Goal: Information Seeking & Learning: Learn about a topic

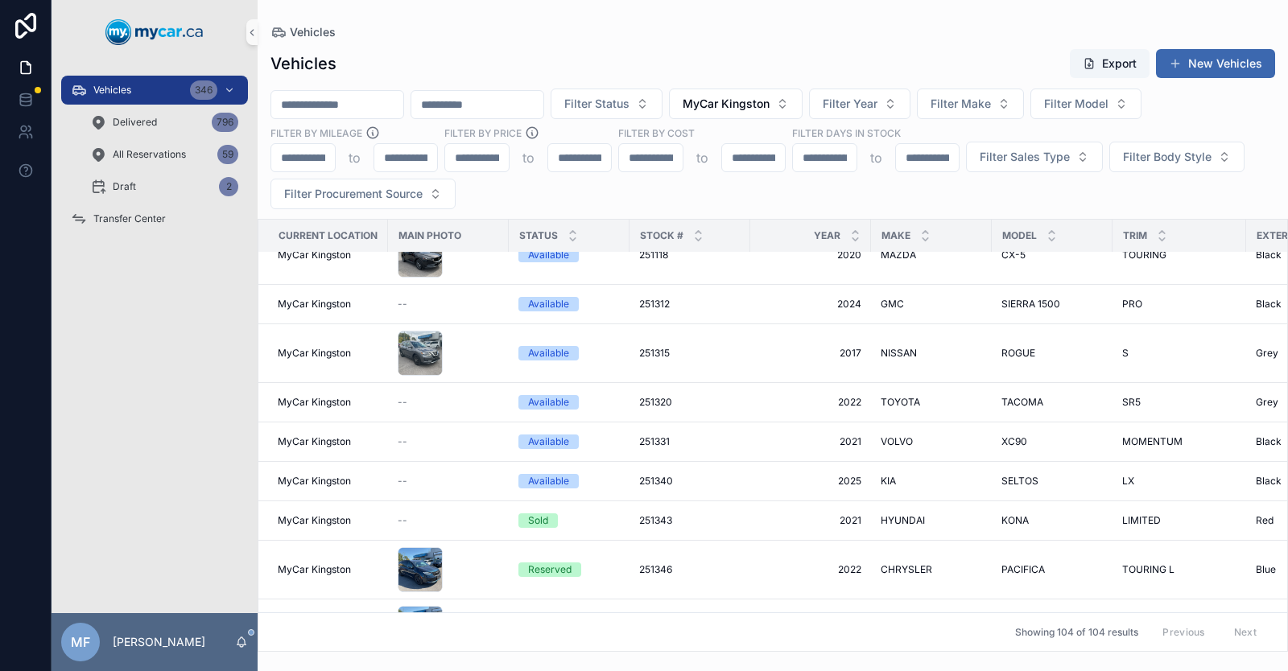
scroll to position [4830, 0]
click at [338, 107] on input "scrollable content" at bounding box center [337, 104] width 132 height 23
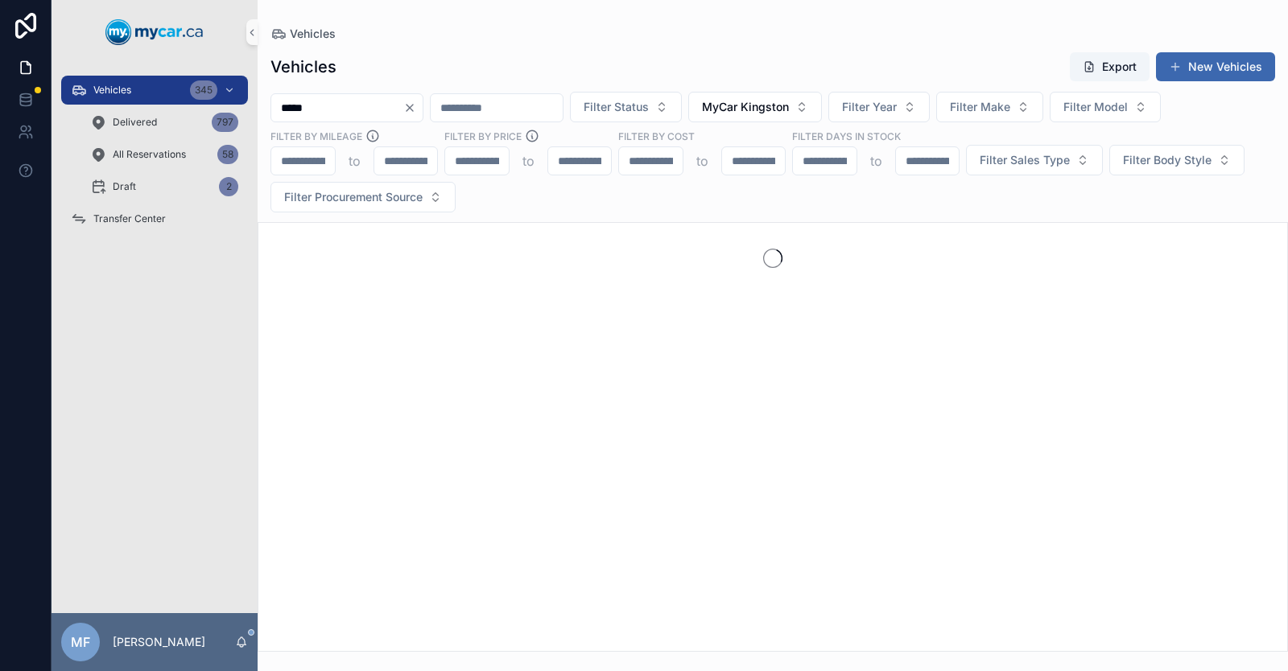
type input "*****"
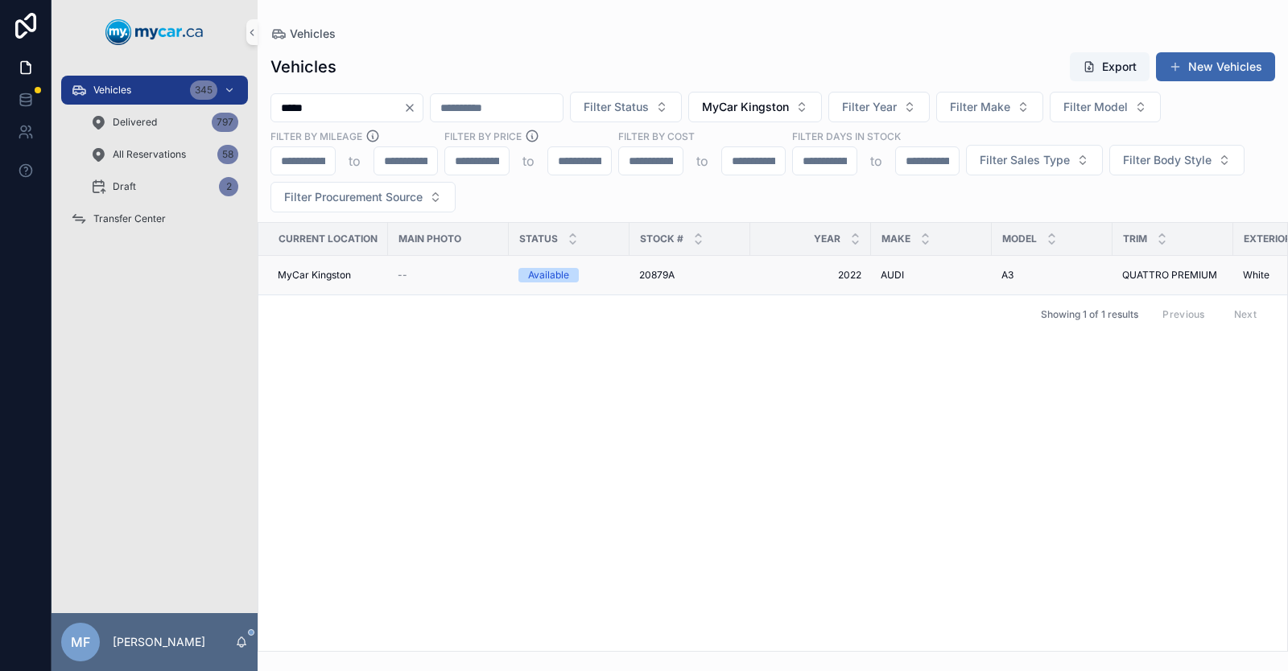
click at [654, 270] on span "20879A" at bounding box center [656, 275] width 35 height 13
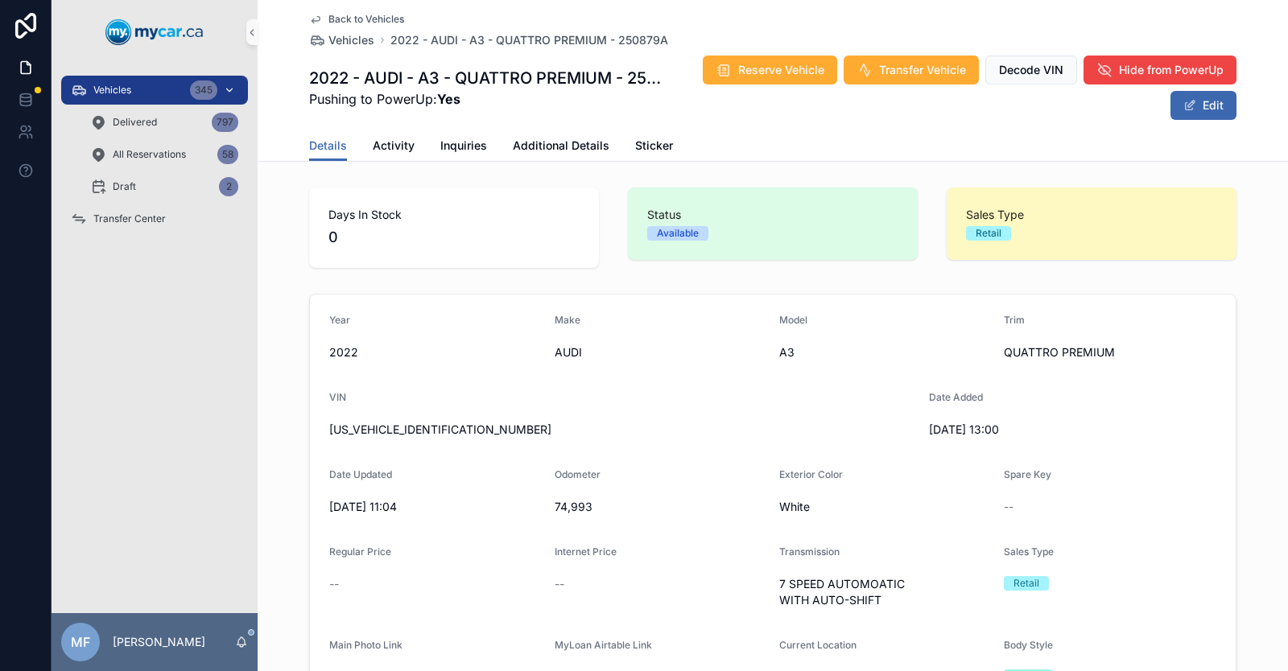
click at [131, 89] on span "Vehicles" at bounding box center [112, 90] width 38 height 13
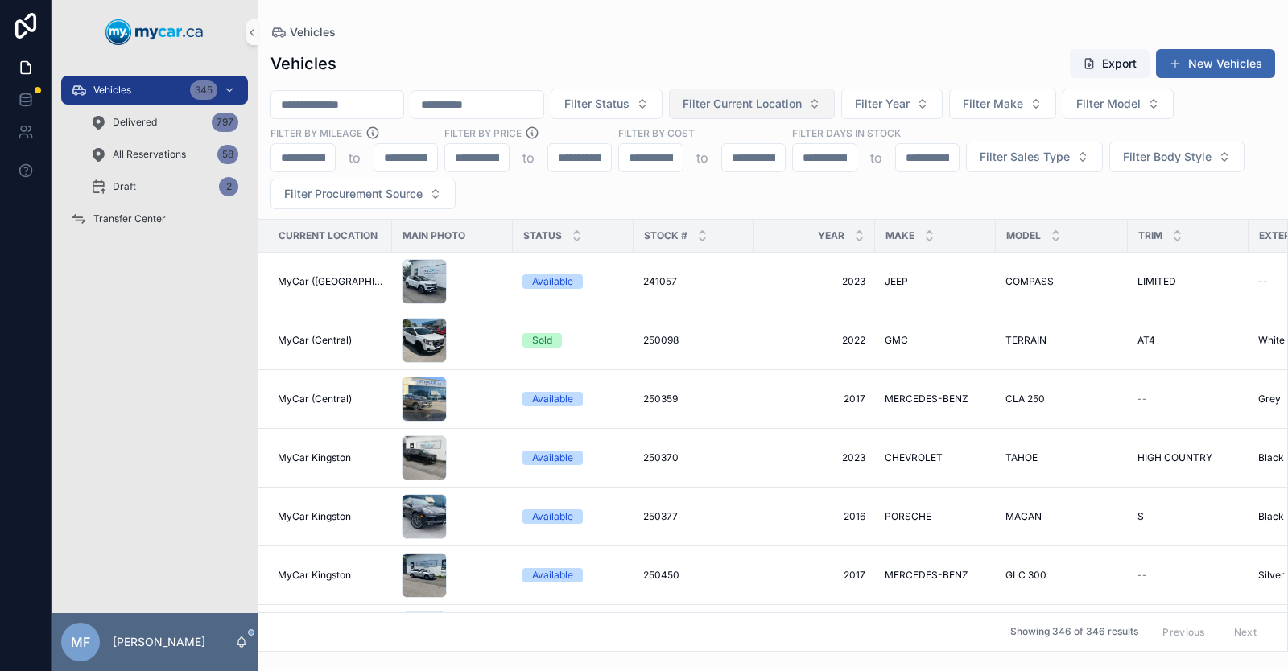
click at [792, 101] on span "Filter Current Location" at bounding box center [742, 104] width 119 height 16
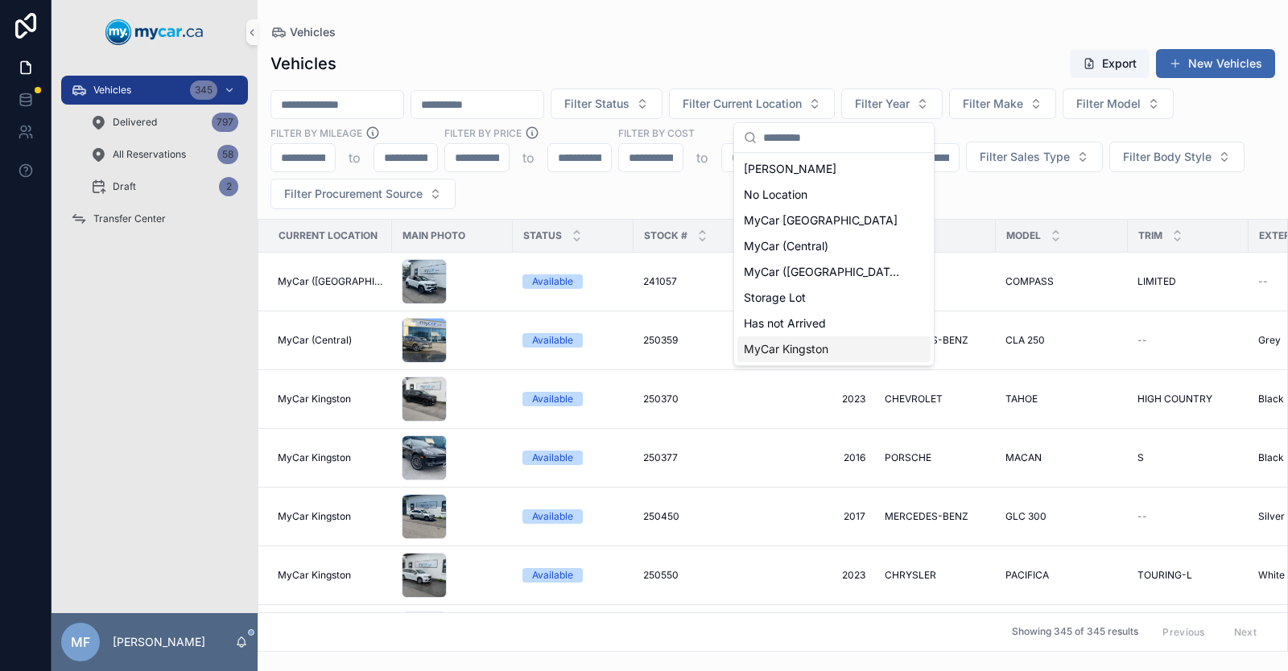
click at [758, 341] on span "MyCar Kingston" at bounding box center [786, 349] width 85 height 16
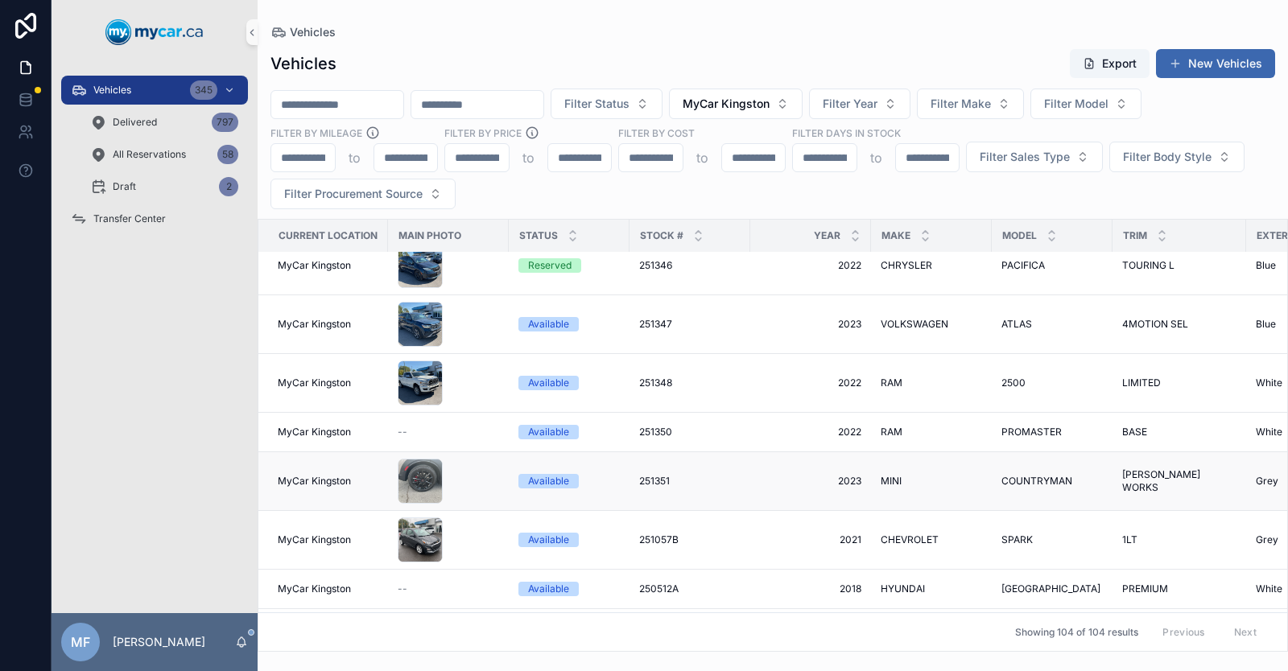
scroll to position [5152, 0]
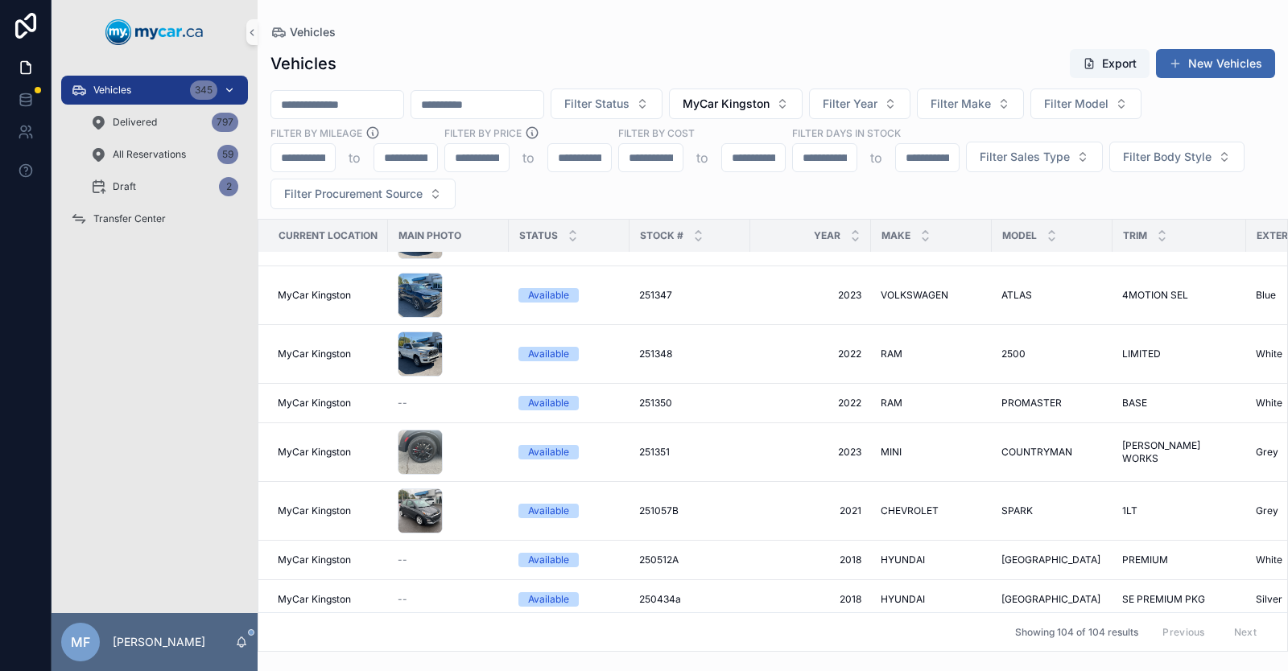
click at [118, 82] on div "Vehicles 345" at bounding box center [154, 90] width 167 height 26
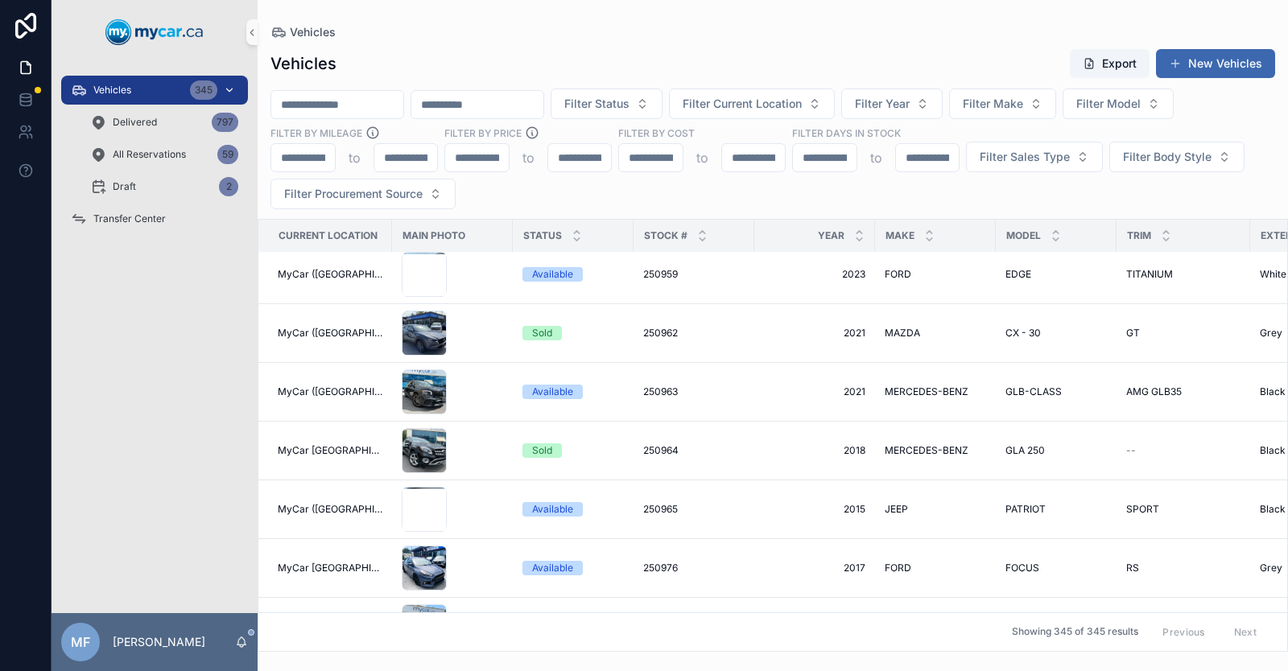
scroll to position [5305, 0]
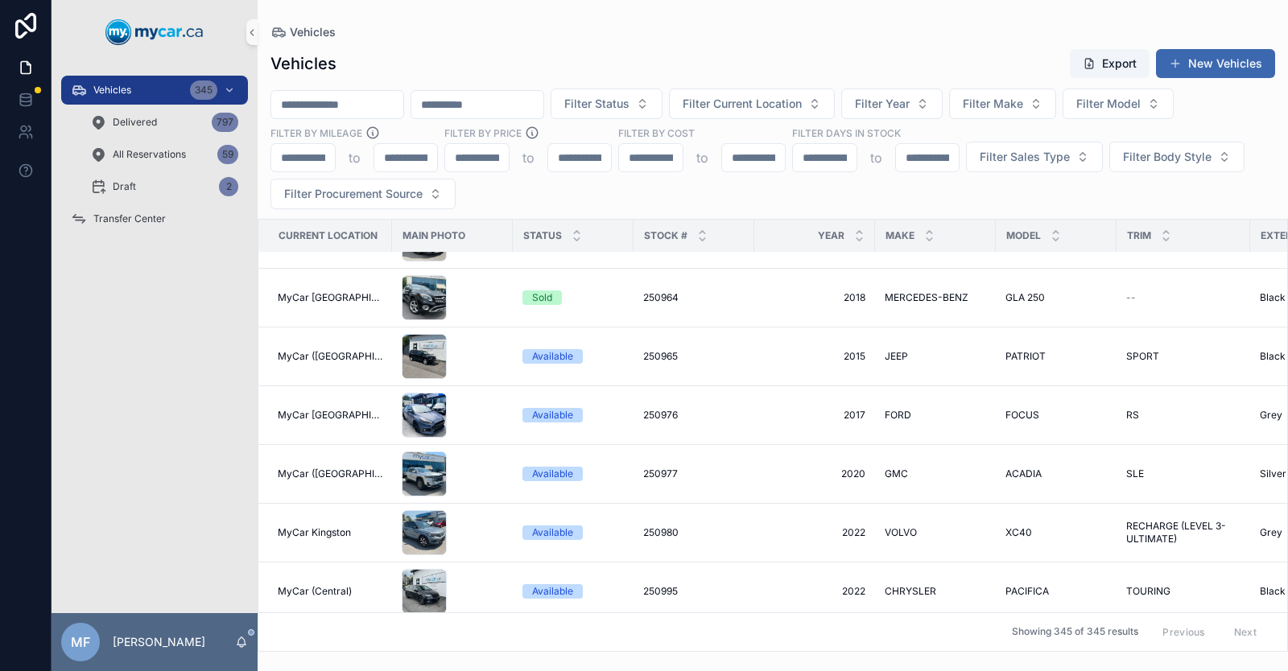
click at [341, 105] on input "scrollable content" at bounding box center [337, 104] width 132 height 23
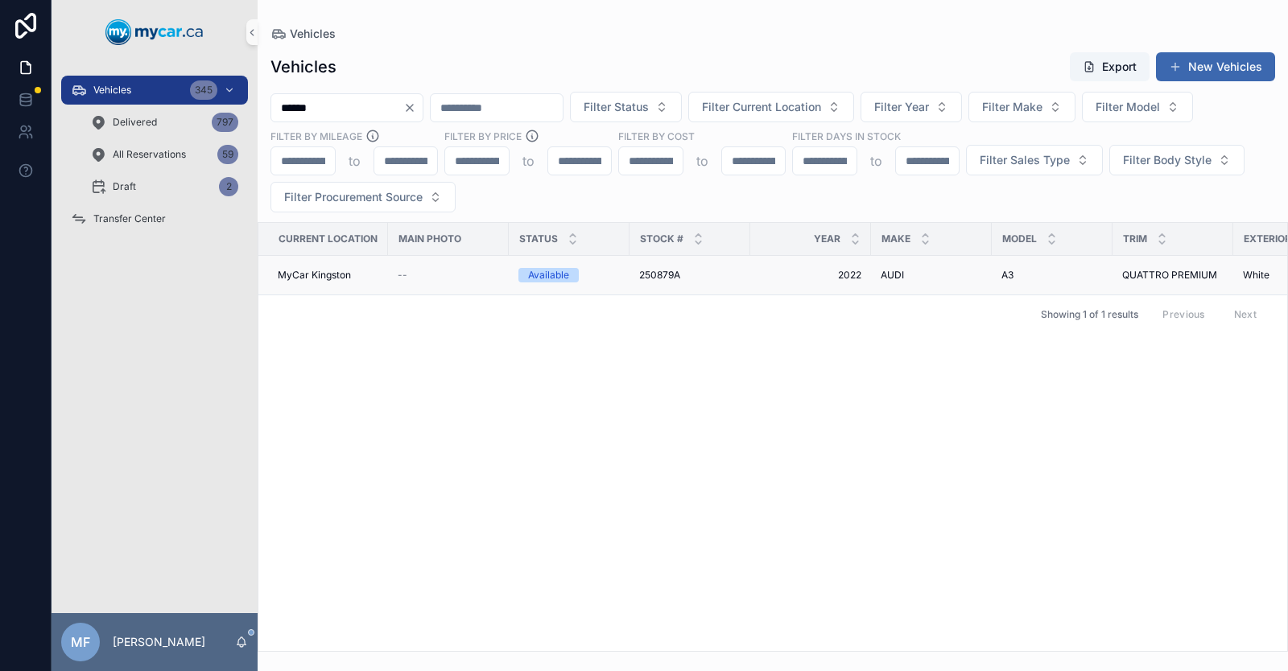
type input "******"
click at [667, 269] on span "250879A" at bounding box center [659, 275] width 41 height 13
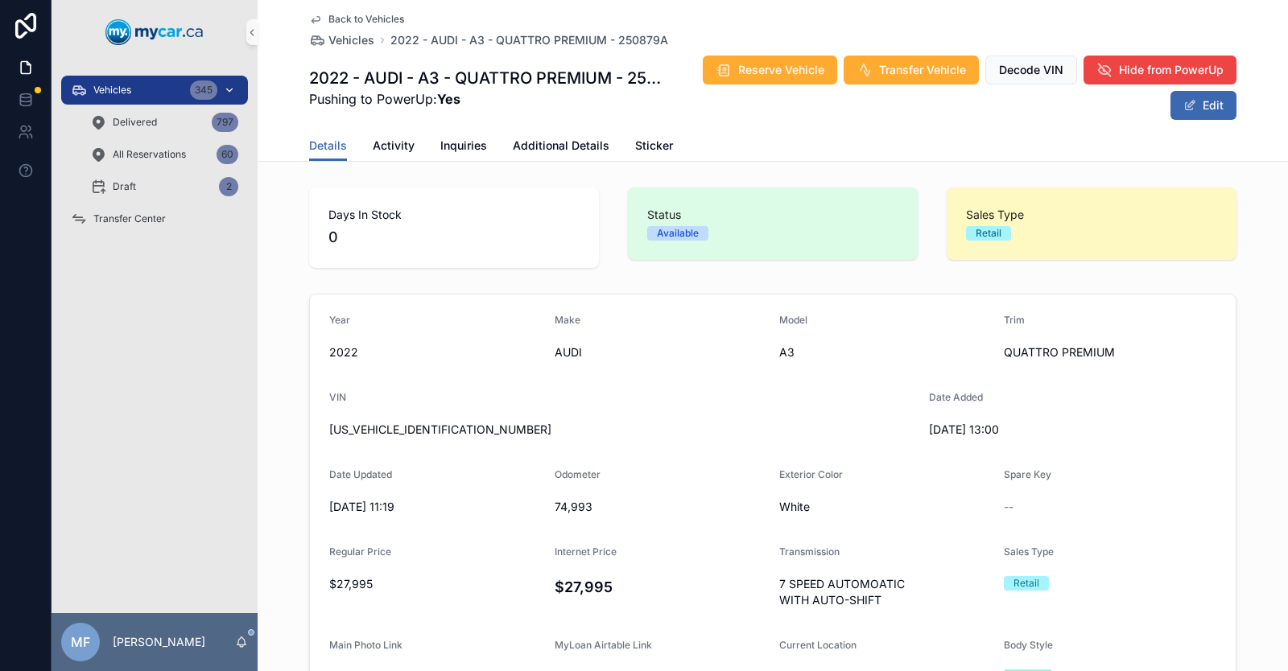
click at [152, 85] on div "Vehicles 345" at bounding box center [154, 90] width 167 height 26
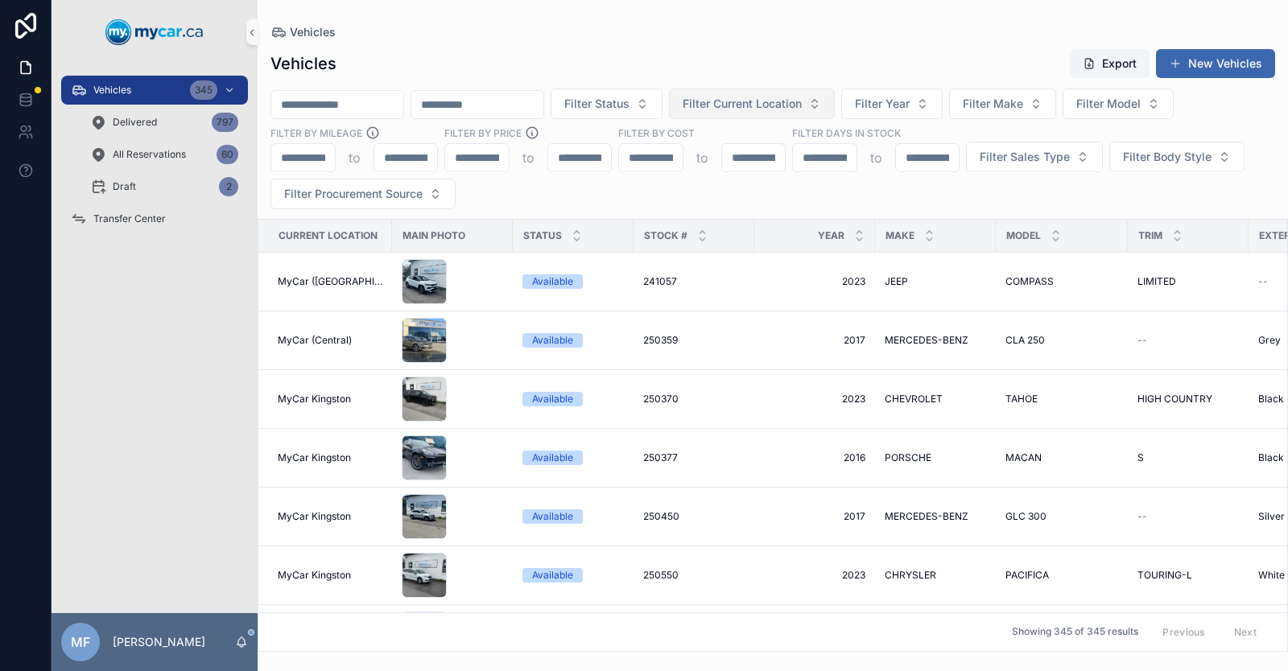
click at [802, 110] on span "Filter Current Location" at bounding box center [742, 104] width 119 height 16
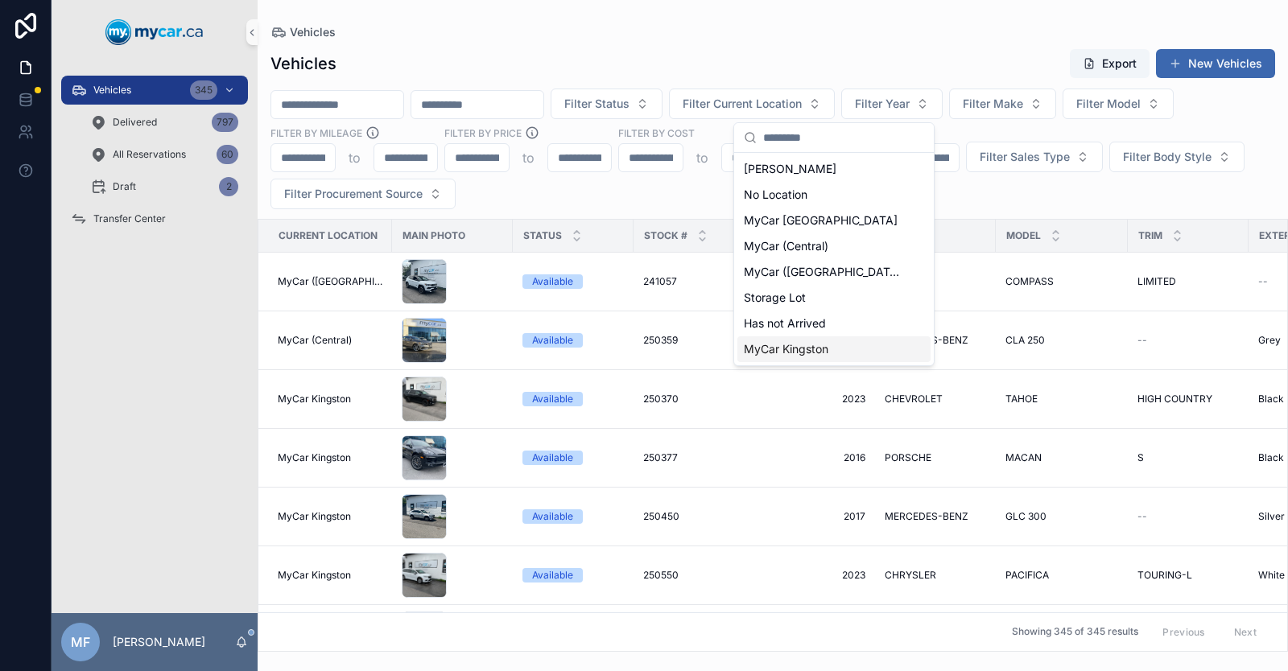
click at [799, 348] on span "MyCar Kingston" at bounding box center [786, 349] width 85 height 16
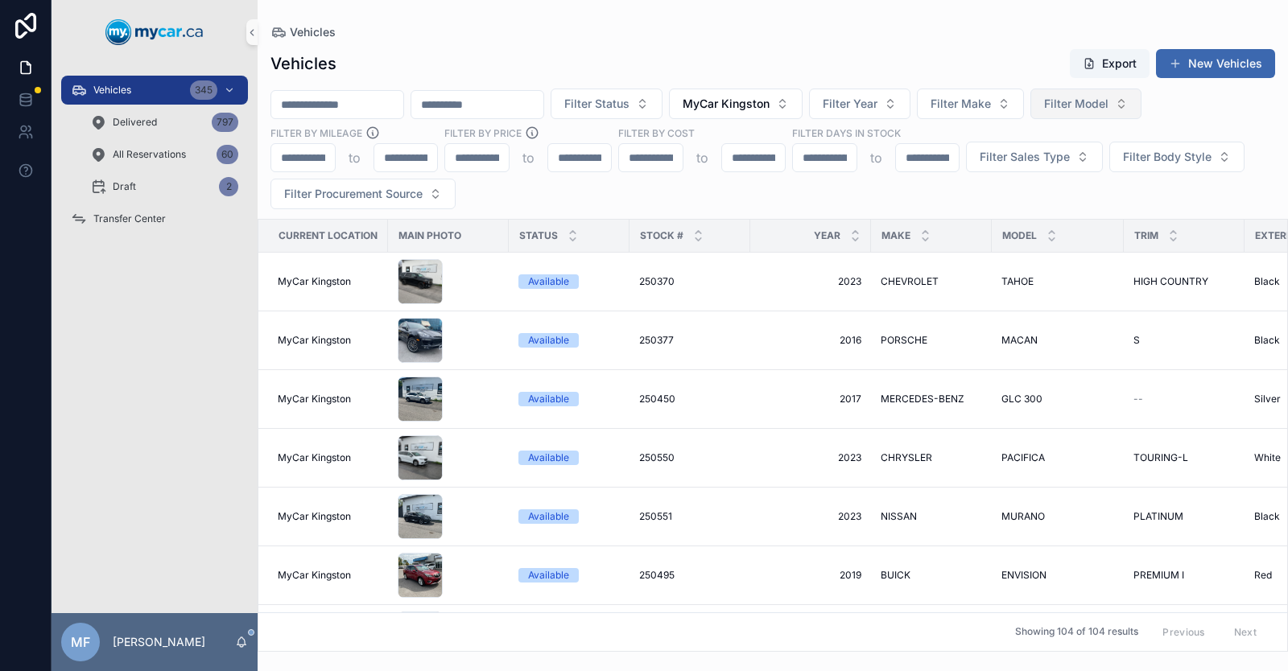
click at [1142, 92] on button "Filter Model" at bounding box center [1085, 104] width 111 height 31
click at [1121, 171] on span "SANTA [PERSON_NAME]" at bounding box center [1143, 169] width 134 height 16
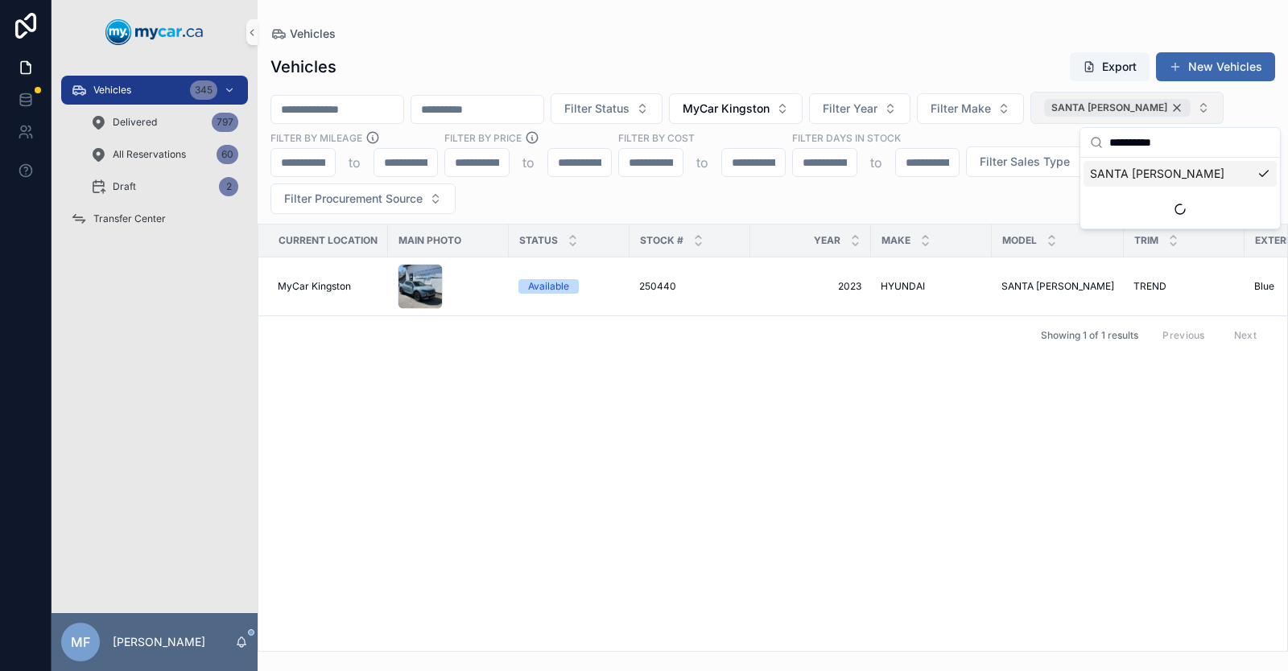
click at [1191, 105] on div "SANTA [PERSON_NAME]" at bounding box center [1117, 108] width 147 height 18
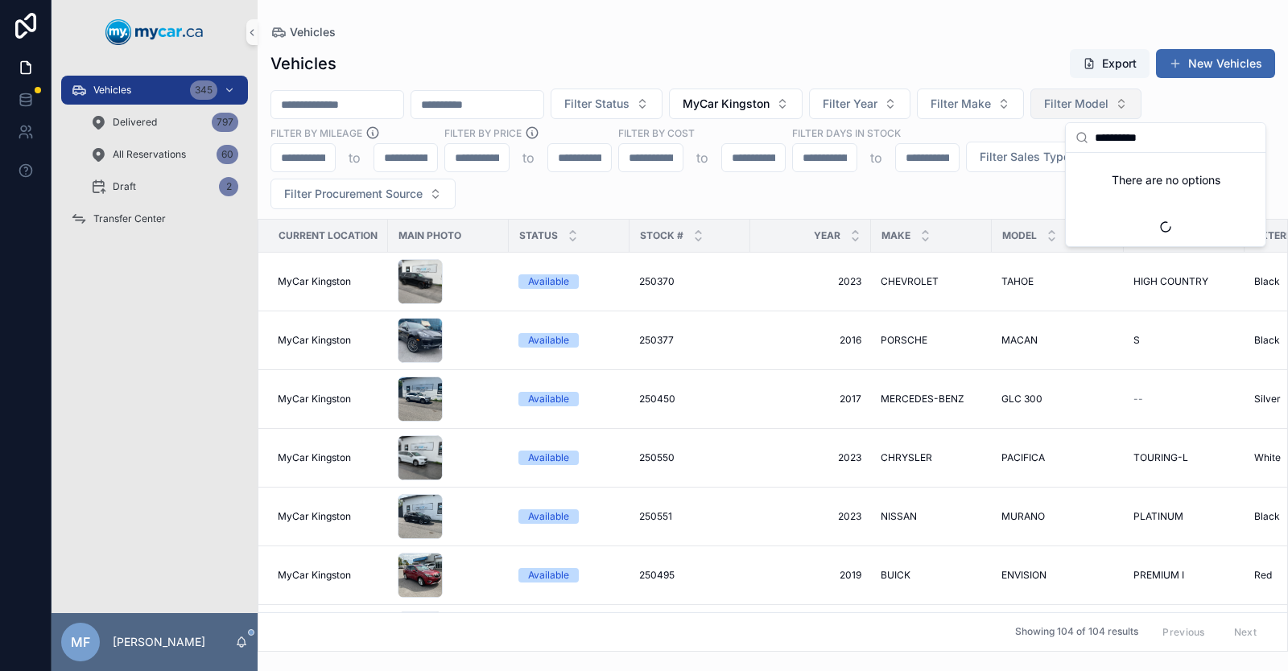
click at [1216, 141] on input "**********" at bounding box center [1175, 137] width 161 height 29
type input "*"
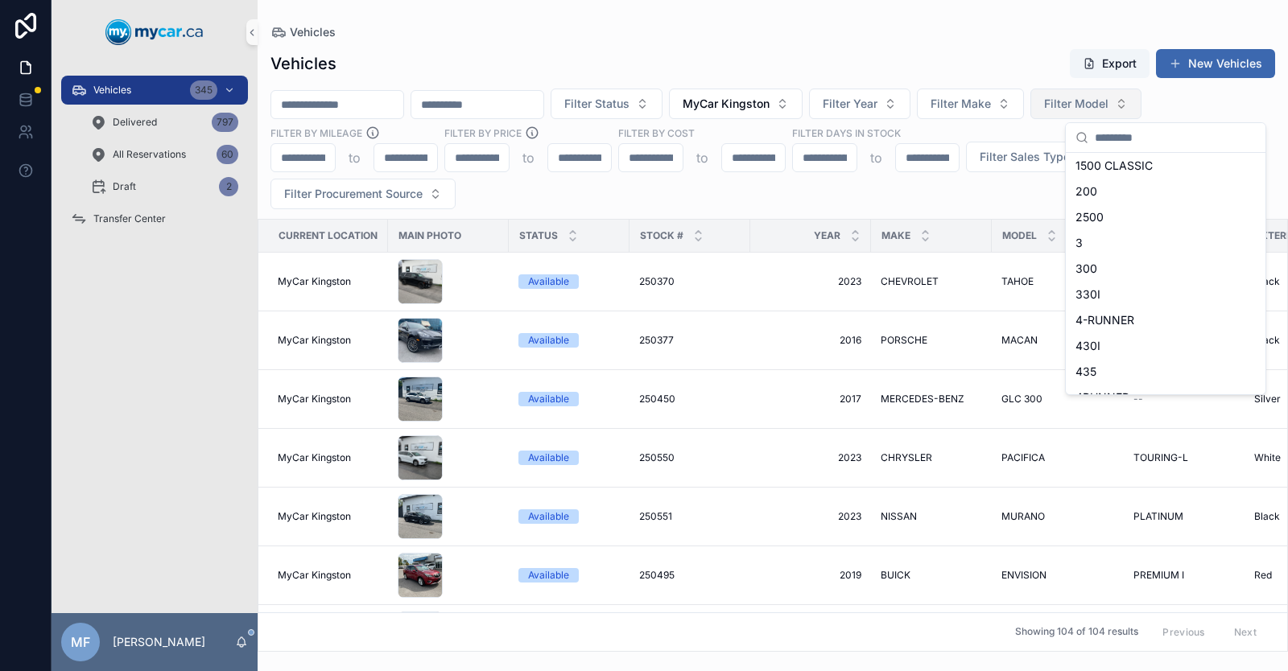
scroll to position [29, 0]
click at [424, 32] on div "Vehicles" at bounding box center [772, 32] width 1005 height 13
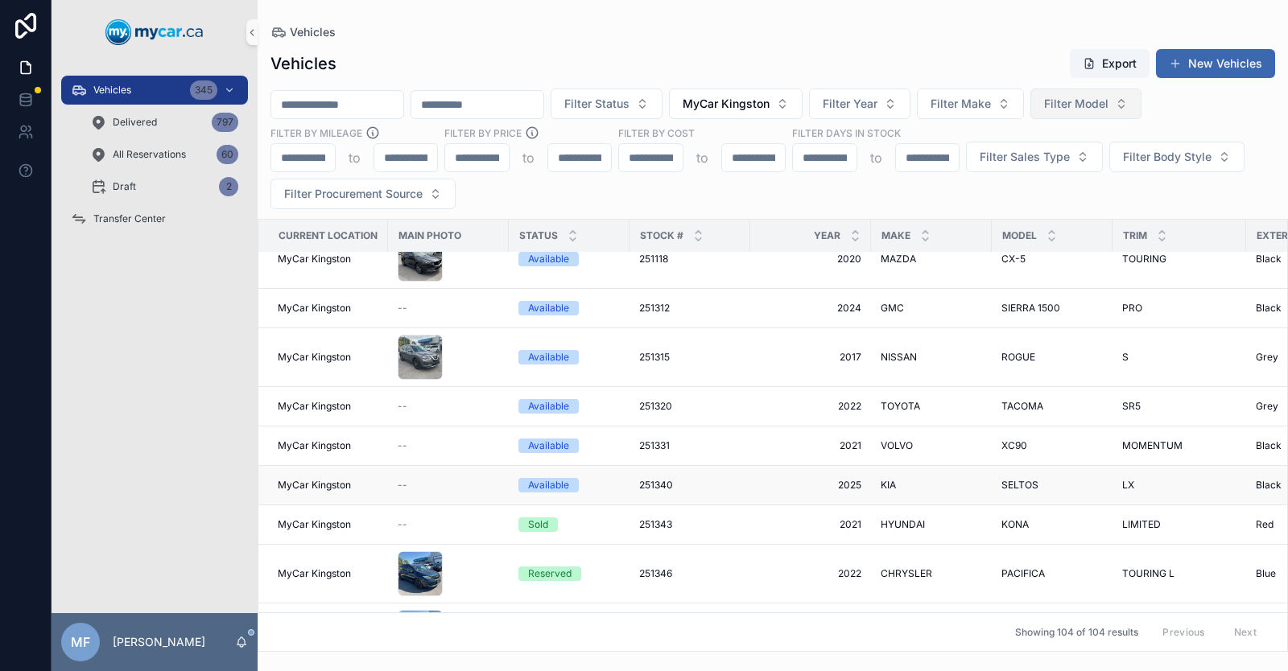
scroll to position [4830, 0]
